Goal: Information Seeking & Learning: Find specific fact

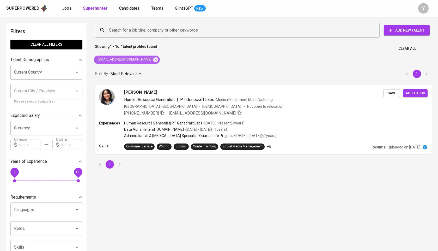
click at [153, 59] on icon at bounding box center [155, 59] width 5 height 5
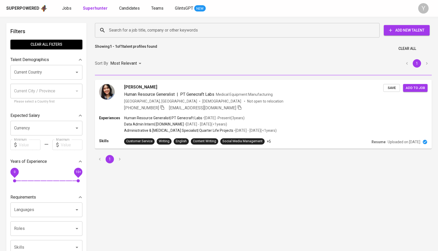
click at [142, 24] on div "Search for a job title, company or other keywords" at bounding box center [237, 30] width 285 height 15
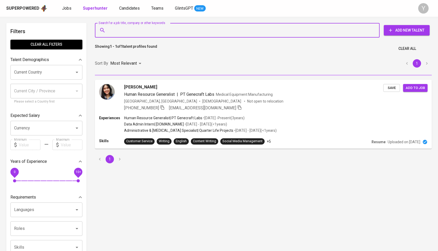
paste input "[EMAIL_ADDRESS][DOMAIN_NAME]"
type input "[EMAIL_ADDRESS][DOMAIN_NAME]"
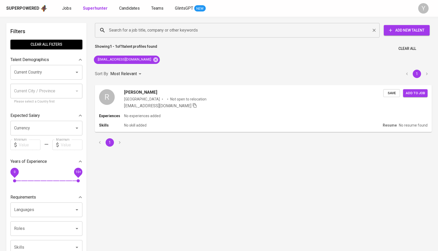
click at [145, 23] on div "Search for a job title, company or other keywords" at bounding box center [237, 30] width 285 height 15
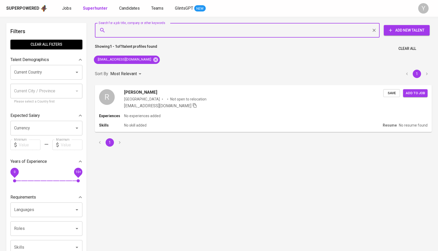
click at [145, 23] on div "Search for a job title, company or other keywords" at bounding box center [237, 30] width 285 height 15
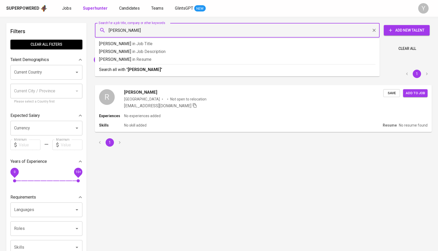
type input "[PERSON_NAME]"
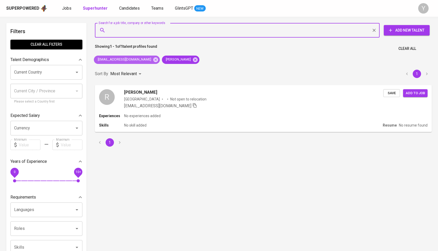
click at [135, 58] on span "[EMAIL_ADDRESS][DOMAIN_NAME]" at bounding box center [124, 59] width 60 height 5
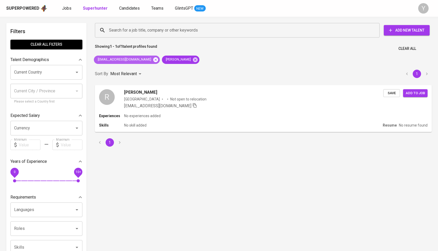
click at [153, 61] on icon at bounding box center [155, 59] width 5 height 5
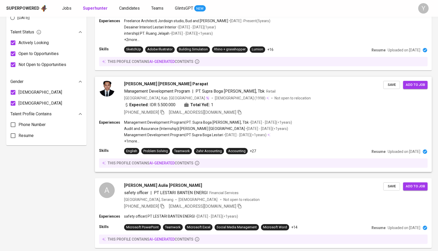
scroll to position [458, 0]
